Goal: Check status: Check status

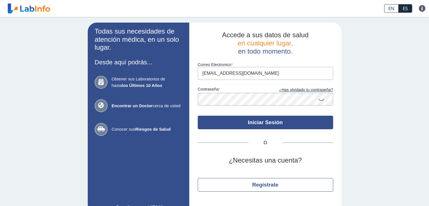
type input "[EMAIL_ADDRESS][DOMAIN_NAME]"
click at [276, 121] on button "Iniciar Sesión" at bounding box center [265, 123] width 135 height 14
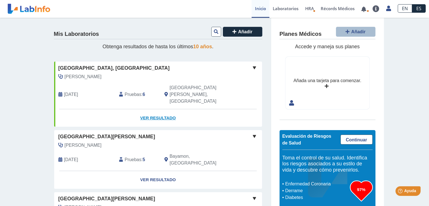
click at [161, 109] on link "Ver Resultado" at bounding box center [158, 118] width 208 height 18
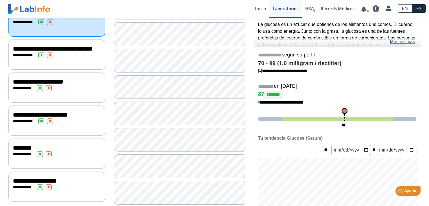
scroll to position [113, 0]
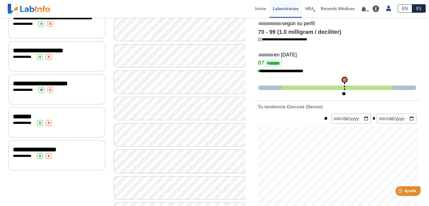
click at [81, 64] on div "**********" at bounding box center [56, 56] width 97 height 30
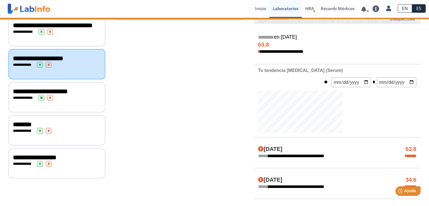
scroll to position [113, 0]
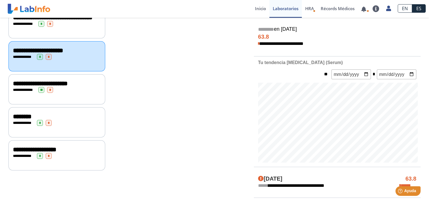
click at [81, 97] on div "**********" at bounding box center [56, 89] width 97 height 30
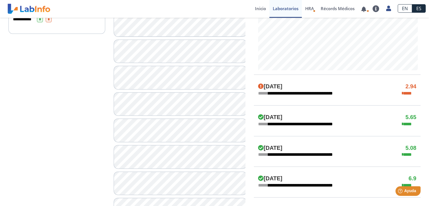
scroll to position [254, 0]
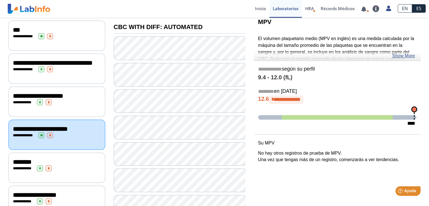
scroll to position [56, 0]
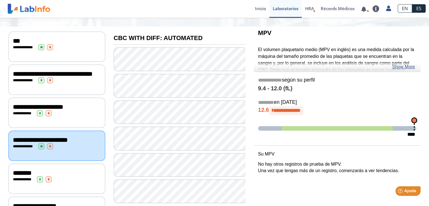
click at [72, 175] on div "********" at bounding box center [57, 172] width 88 height 7
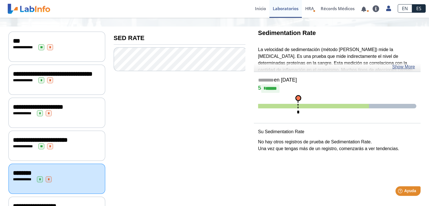
scroll to position [90, 0]
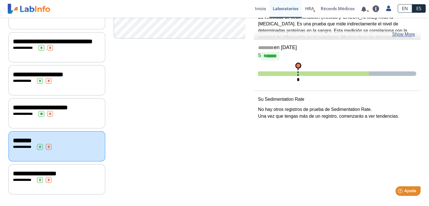
click at [79, 179] on div "**********" at bounding box center [57, 180] width 88 height 6
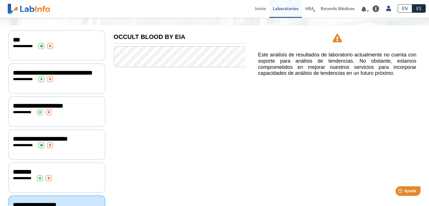
scroll to position [90, 0]
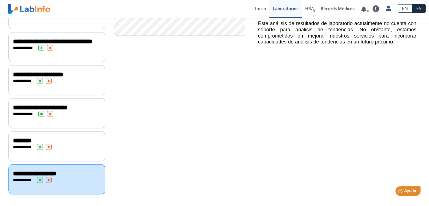
click at [79, 146] on div "**********" at bounding box center [57, 147] width 88 height 6
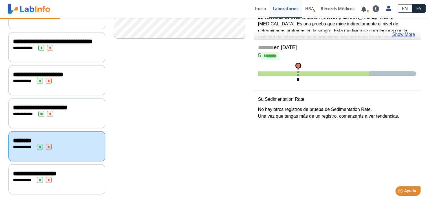
scroll to position [62, 0]
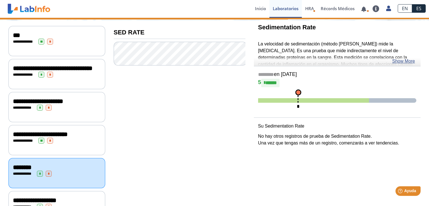
click at [80, 148] on div "**********" at bounding box center [56, 140] width 97 height 30
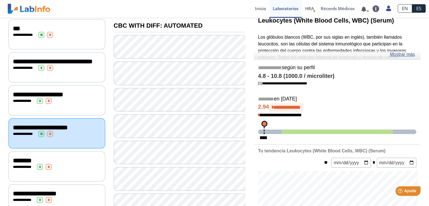
scroll to position [62, 0]
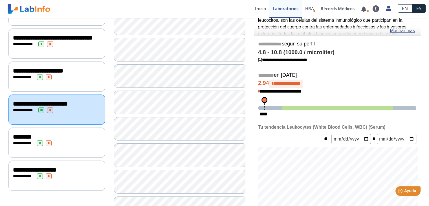
scroll to position [62, 0]
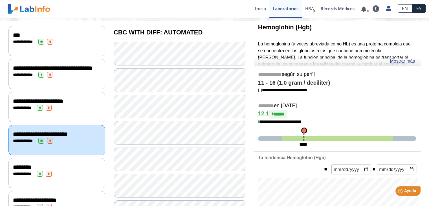
scroll to position [90, 0]
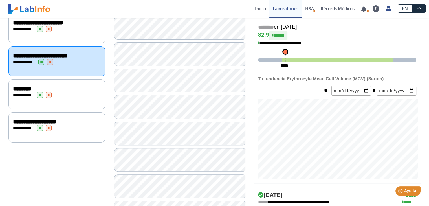
scroll to position [147, 0]
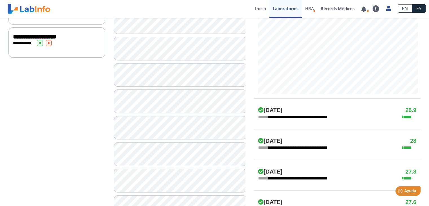
scroll to position [231, 0]
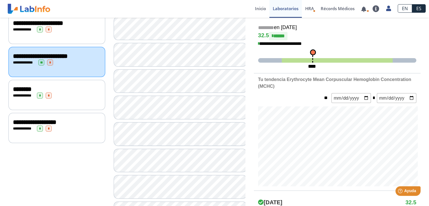
scroll to position [147, 0]
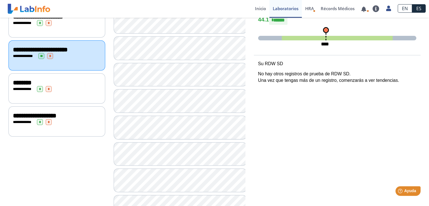
scroll to position [175, 0]
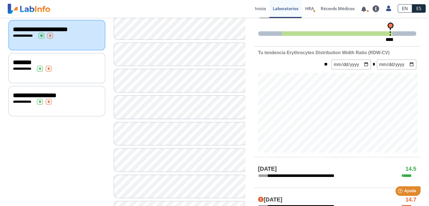
scroll to position [175, 0]
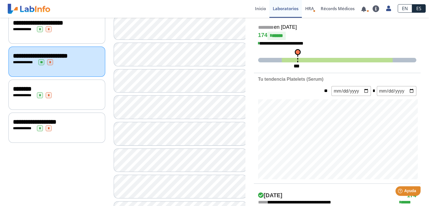
scroll to position [203, 0]
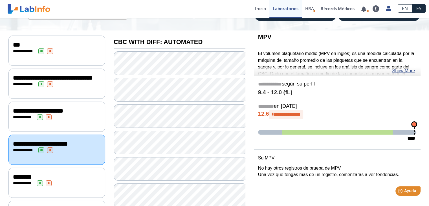
scroll to position [62, 0]
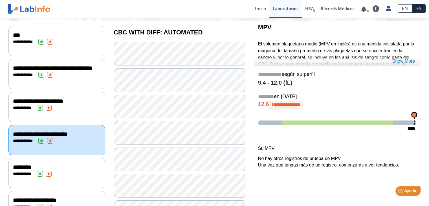
click at [399, 61] on link "Show More" at bounding box center [403, 61] width 23 height 7
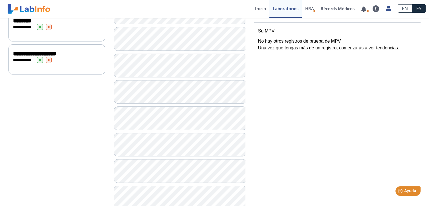
scroll to position [231, 0]
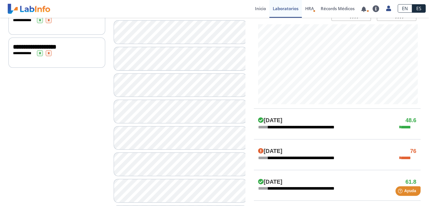
scroll to position [231, 0]
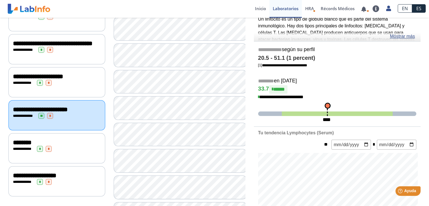
scroll to position [6, 0]
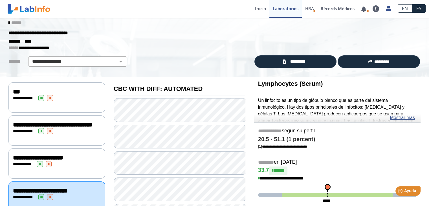
click at [394, 118] on link "Mostrar más" at bounding box center [402, 117] width 25 height 7
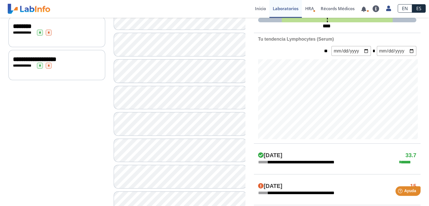
scroll to position [287, 0]
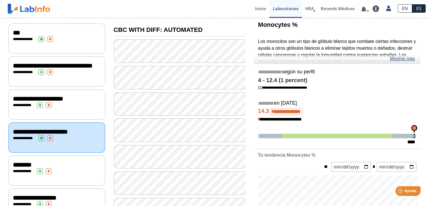
scroll to position [62, 0]
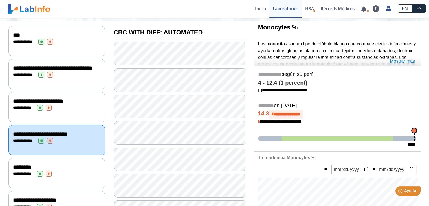
click at [401, 60] on link "Mostrar más" at bounding box center [402, 61] width 25 height 7
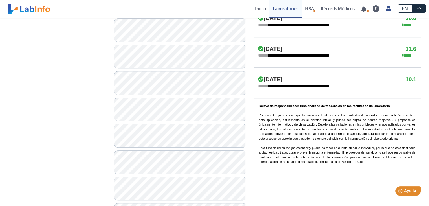
scroll to position [457, 0]
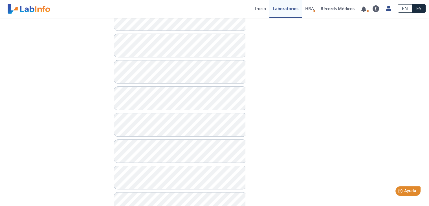
scroll to position [510, 0]
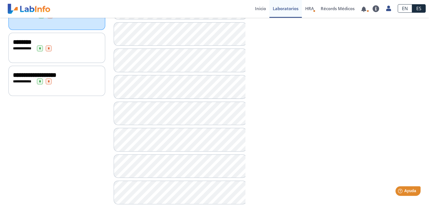
scroll to position [197, 0]
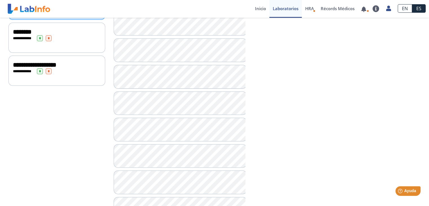
click at [73, 35] on div "********" at bounding box center [57, 31] width 88 height 7
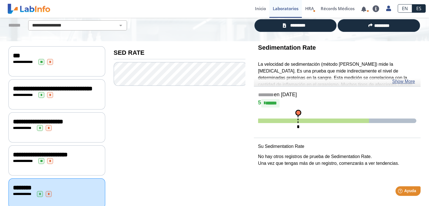
scroll to position [90, 0]
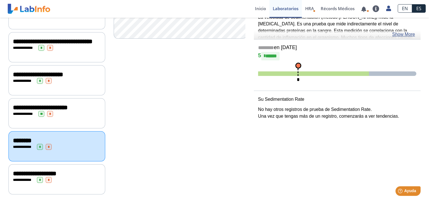
click at [80, 51] on div "**********" at bounding box center [57, 48] width 88 height 6
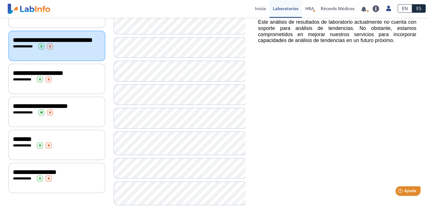
scroll to position [6, 0]
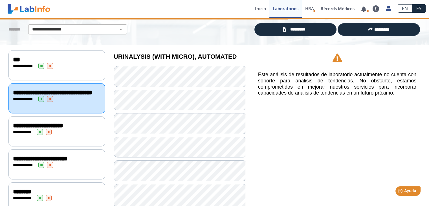
scroll to position [62, 0]
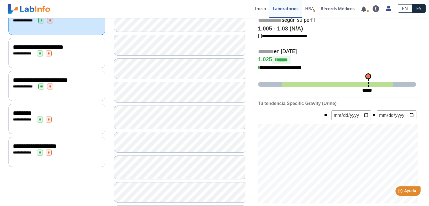
scroll to position [118, 0]
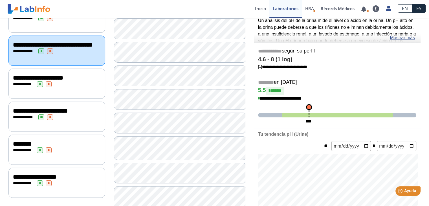
scroll to position [34, 0]
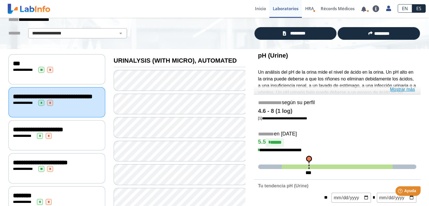
click at [398, 87] on link "Mostrar más" at bounding box center [402, 89] width 25 height 7
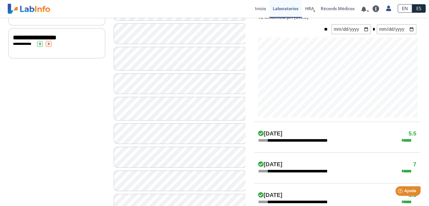
scroll to position [231, 0]
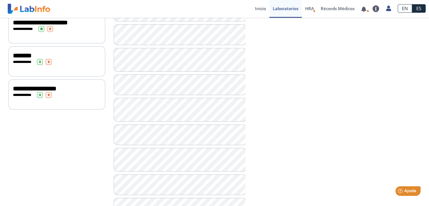
scroll to position [282, 0]
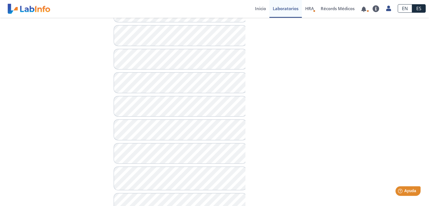
scroll to position [366, 0]
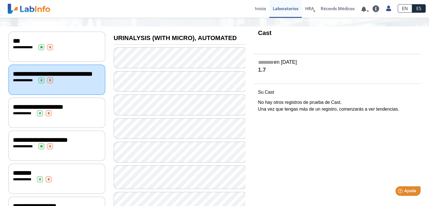
scroll to position [113, 0]
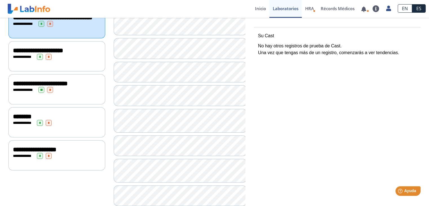
click at [78, 159] on div "**********" at bounding box center [57, 156] width 88 height 6
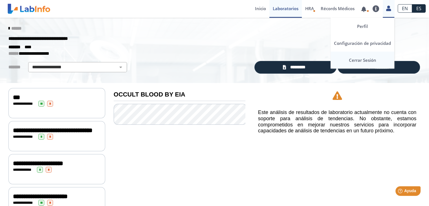
click at [359, 60] on link "Cerrar Sesión" at bounding box center [362, 60] width 64 height 17
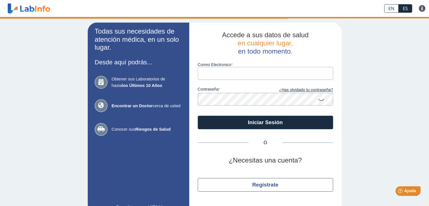
type input "[EMAIL_ADDRESS][DOMAIN_NAME]"
